Goal: Task Accomplishment & Management: Complete application form

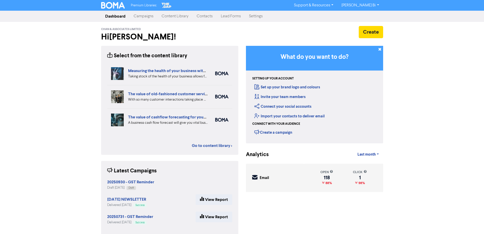
drag, startPoint x: 202, startPoint y: 17, endPoint x: 205, endPoint y: 18, distance: 4.0
click at [202, 17] on link "Contacts" at bounding box center [205, 16] width 24 height 10
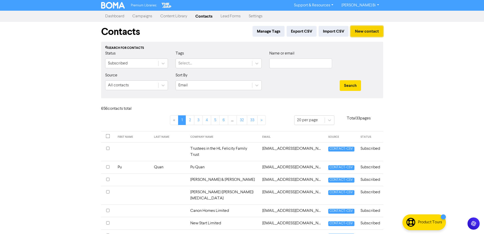
click at [366, 32] on button "New contact" at bounding box center [367, 31] width 33 height 11
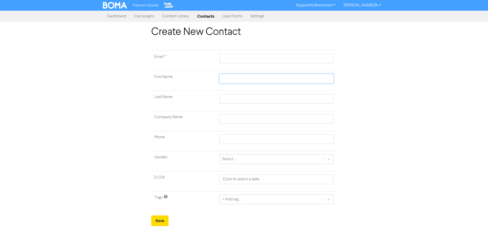
click at [234, 78] on input "text" at bounding box center [276, 79] width 114 height 10
paste input "[PERSON_NAME] [PERSON_NAME]"
type input "[PERSON_NAME] [PERSON_NAME]"
drag, startPoint x: 248, startPoint y: 80, endPoint x: 273, endPoint y: 83, distance: 25.4
click at [273, 83] on td "[PERSON_NAME] [PERSON_NAME]" at bounding box center [276, 81] width 120 height 20
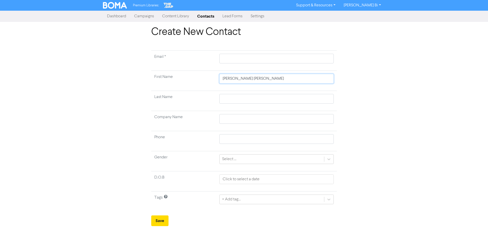
type input "[PERSON_NAME]"
click at [231, 98] on input "text" at bounding box center [276, 99] width 114 height 10
paste input "[PERSON_NAME]"
type input "[PERSON_NAME]"
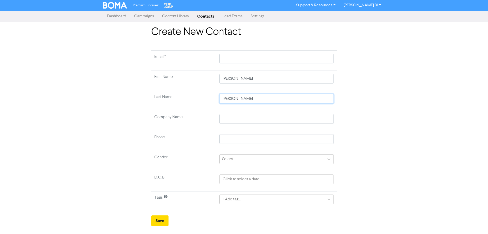
type input "[PERSON_NAME]"
click at [232, 52] on td at bounding box center [276, 61] width 120 height 20
click at [231, 58] on input "text" at bounding box center [276, 59] width 114 height 10
paste input "[EMAIL_ADDRESS][DOMAIN_NAME]"
type input "[EMAIL_ADDRESS][DOMAIN_NAME]"
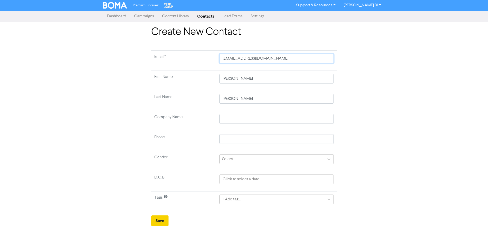
type input "[EMAIL_ADDRESS][DOMAIN_NAME]"
click at [156, 217] on button "Save" at bounding box center [159, 220] width 17 height 11
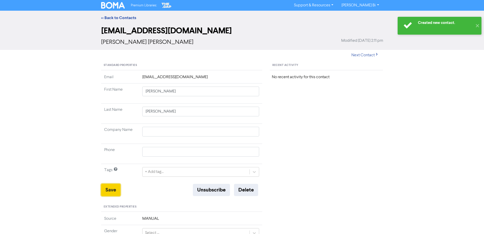
click at [111, 192] on button "Save" at bounding box center [110, 190] width 19 height 12
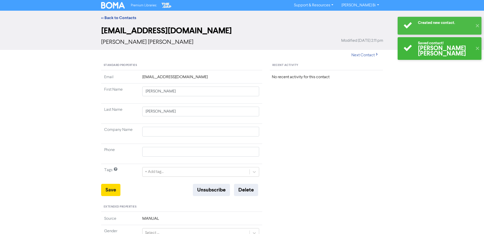
drag, startPoint x: 117, startPoint y: 13, endPoint x: 123, endPoint y: 21, distance: 10.3
click at [117, 14] on div "<< Back to Contacts" at bounding box center [242, 18] width 484 height 14
click at [124, 21] on div "<< Back to Contacts" at bounding box center [242, 18] width 484 height 14
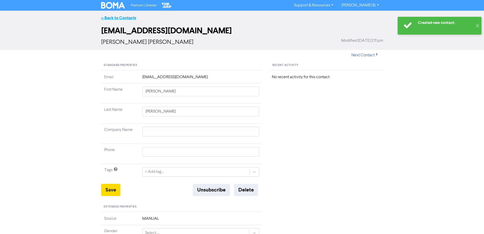
click at [124, 18] on link "<< Back to Contacts" at bounding box center [118, 17] width 35 height 5
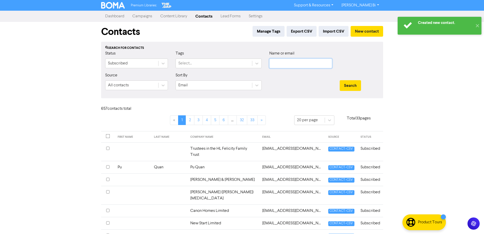
drag, startPoint x: 283, startPoint y: 66, endPoint x: 288, endPoint y: 68, distance: 5.2
click at [283, 66] on input "text" at bounding box center [300, 63] width 63 height 10
paste input "[EMAIL_ADDRESS][DOMAIN_NAME]"
type input "[EMAIL_ADDRESS][DOMAIN_NAME]"
click at [357, 87] on button "Search" at bounding box center [350, 85] width 21 height 11
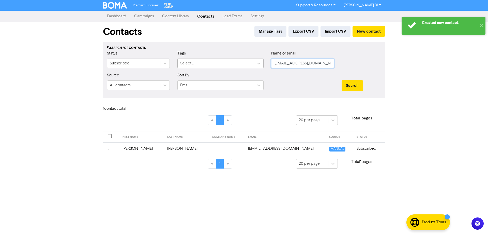
drag, startPoint x: 321, startPoint y: 63, endPoint x: 196, endPoint y: 63, distance: 124.0
click at [196, 63] on div "Status Subscribed Tags Select... Name or email [EMAIL_ADDRESS][DOMAIN_NAME]" at bounding box center [244, 61] width 282 height 22
click at [342, 80] on button "Search" at bounding box center [352, 85] width 21 height 11
